Goal: Information Seeking & Learning: Learn about a topic

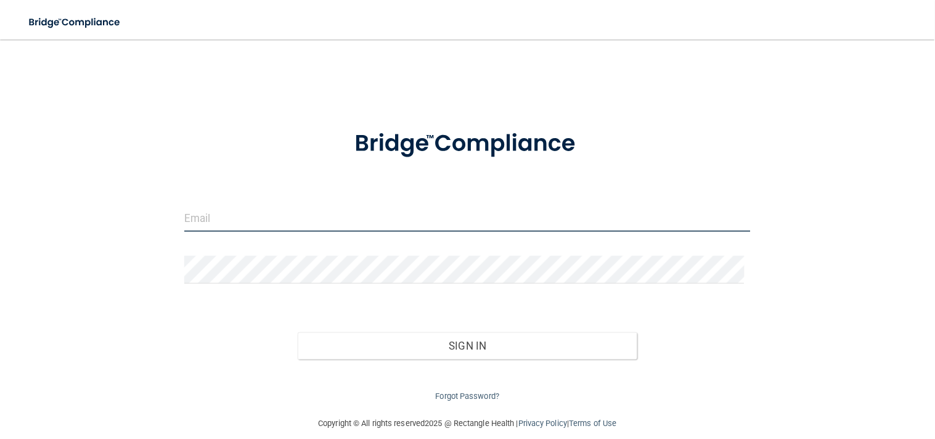
click at [210, 206] on input "email" at bounding box center [467, 218] width 567 height 28
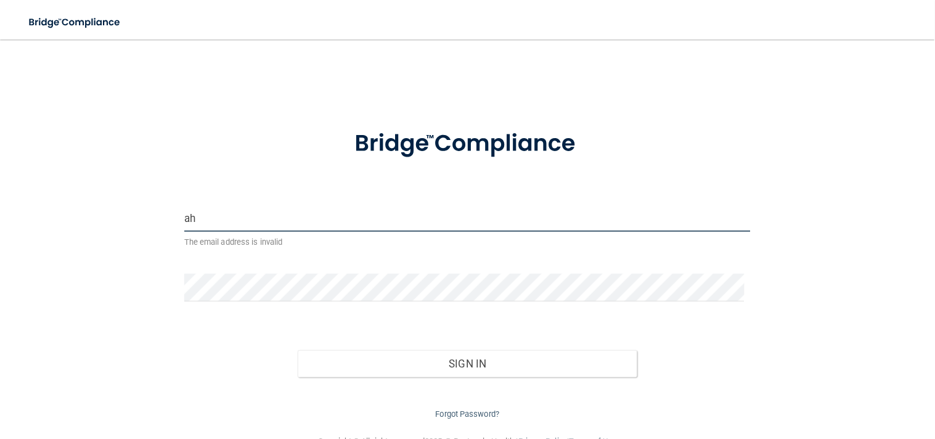
type input "a"
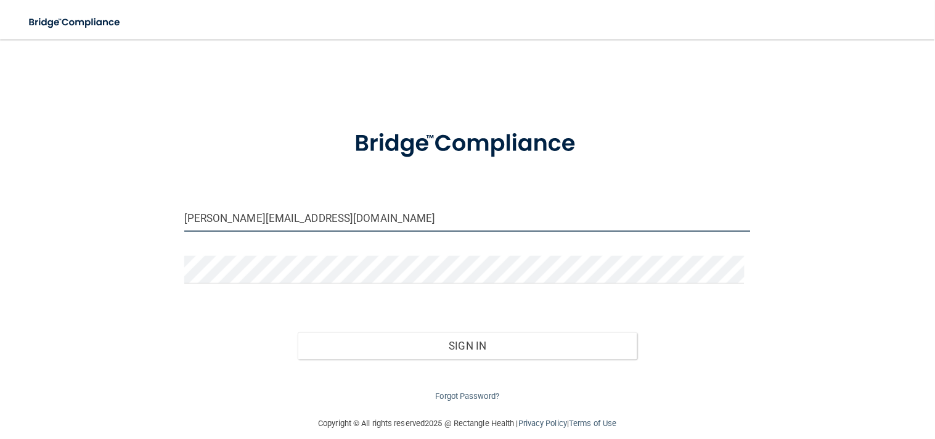
type input "[PERSON_NAME][EMAIL_ADDRESS][DOMAIN_NAME]"
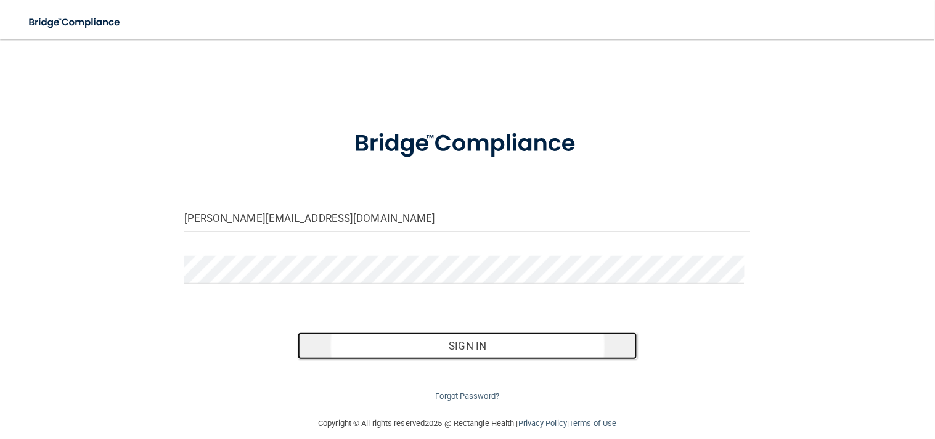
click at [467, 343] on button "Sign In" at bounding box center [468, 345] width 340 height 27
click at [436, 339] on button "Sign In" at bounding box center [468, 345] width 340 height 27
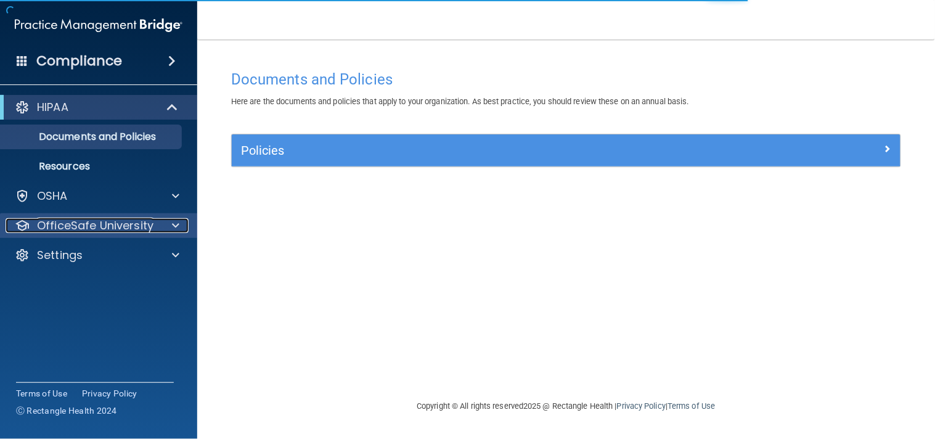
click at [123, 222] on p "OfficeSafe University" at bounding box center [95, 225] width 116 height 15
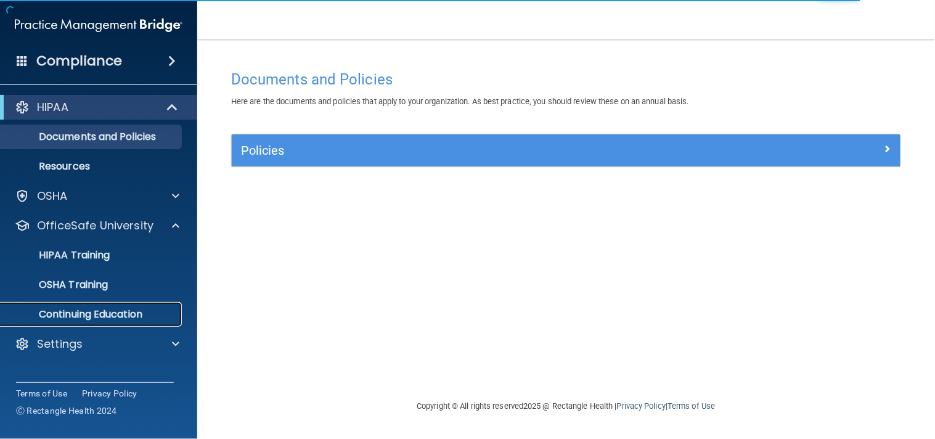
click at [107, 308] on p "Continuing Education" at bounding box center [92, 314] width 168 height 12
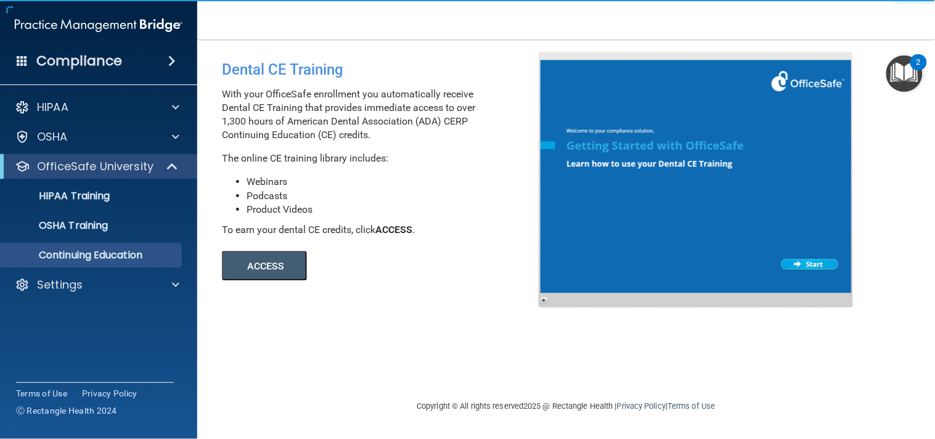
click at [261, 258] on button "ACCESS" at bounding box center [264, 266] width 85 height 30
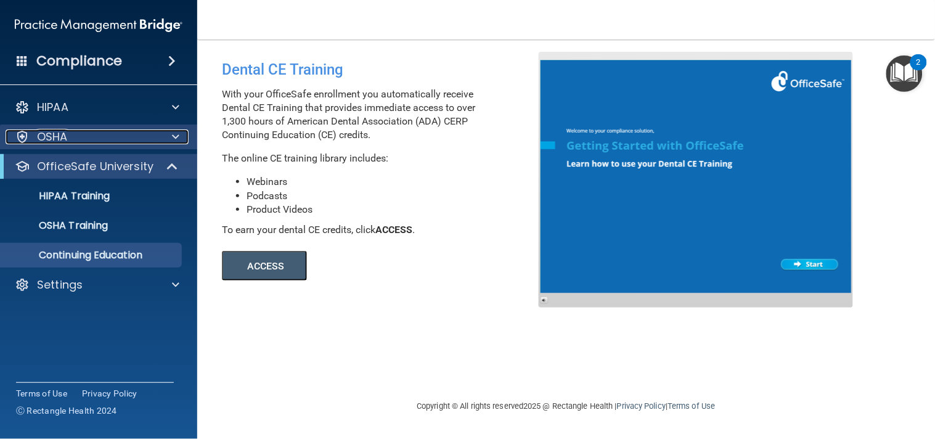
click at [156, 137] on div "OSHA" at bounding box center [82, 136] width 153 height 15
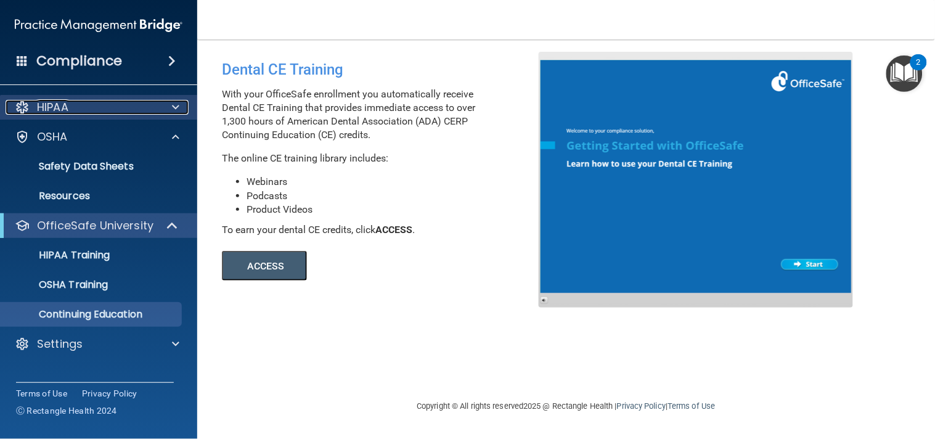
click at [157, 109] on div "HIPAA" at bounding box center [82, 107] width 153 height 15
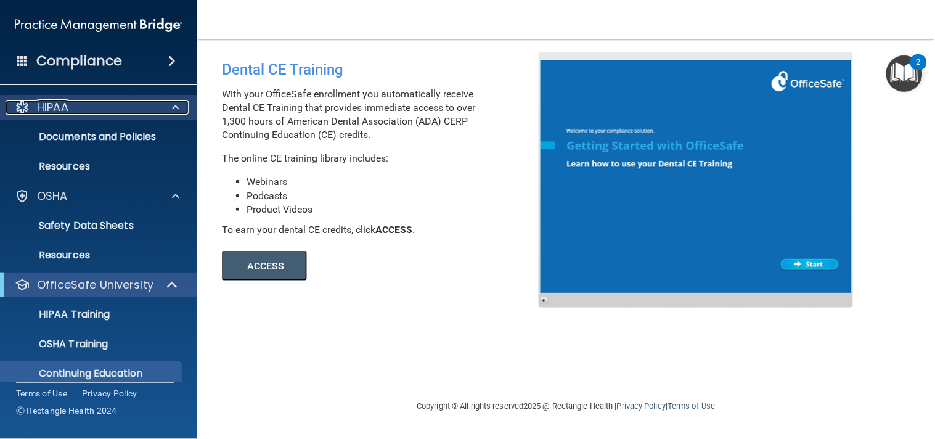
click at [157, 108] on div "HIPAA" at bounding box center [82, 107] width 153 height 15
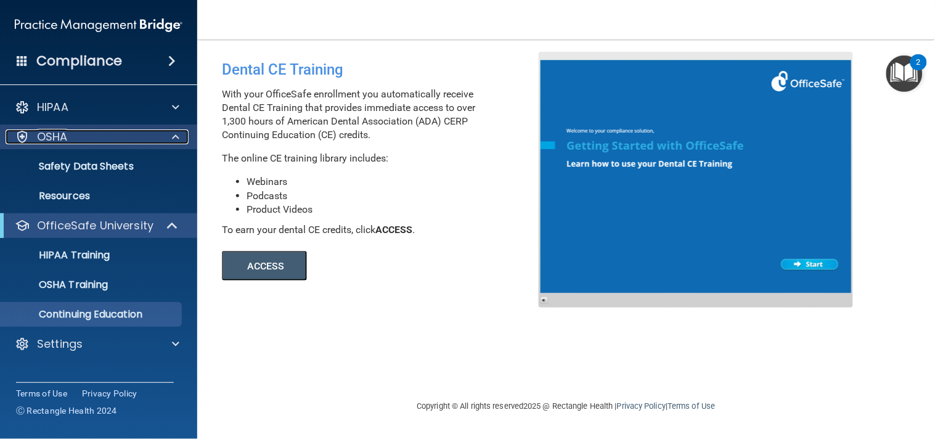
click at [158, 136] on div at bounding box center [173, 136] width 31 height 15
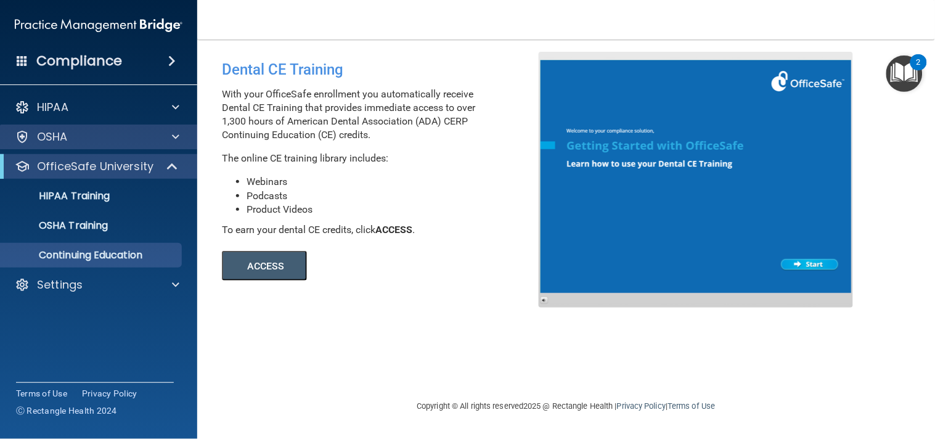
click at [157, 149] on div "OSHA" at bounding box center [99, 136] width 198 height 25
click at [168, 136] on div at bounding box center [173, 136] width 31 height 15
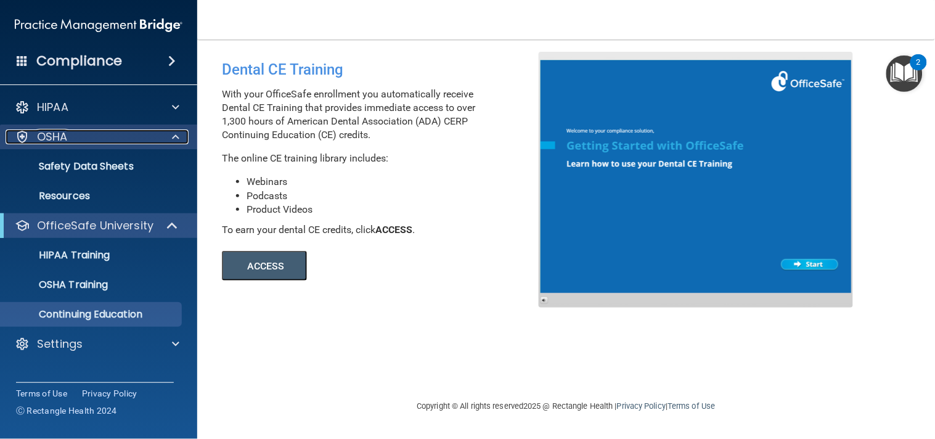
click at [168, 136] on div at bounding box center [173, 136] width 31 height 15
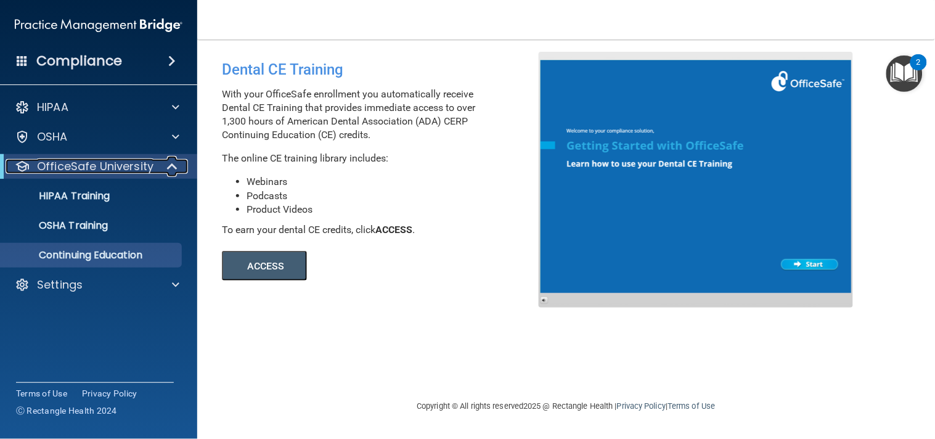
click at [168, 168] on span at bounding box center [173, 166] width 10 height 15
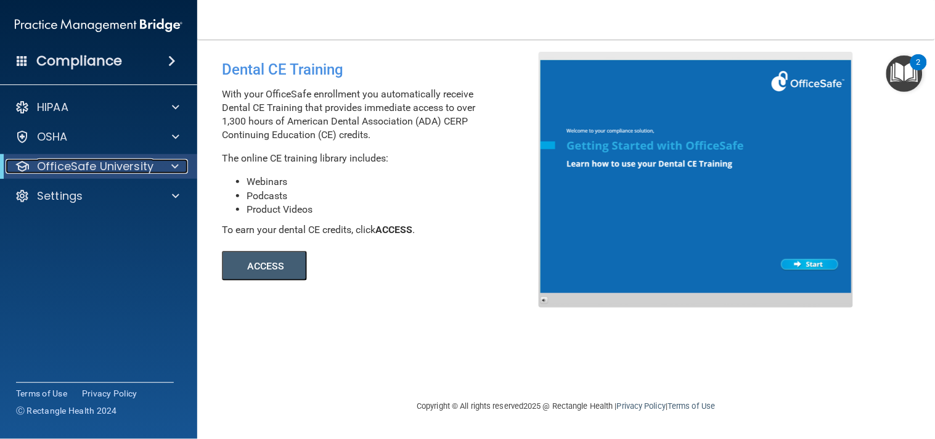
click at [167, 168] on div at bounding box center [173, 166] width 30 height 15
